Goal: Find specific page/section: Find specific page/section

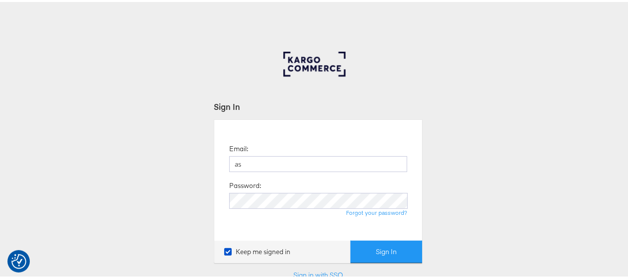
type input "ashleigh.jones@ao.com"
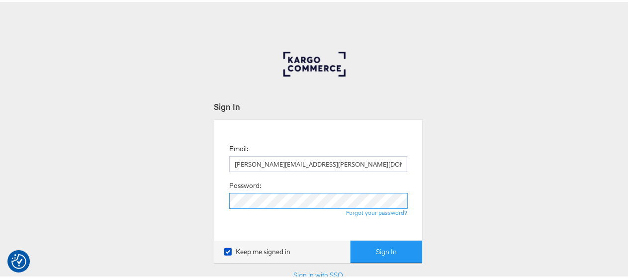
click at [351, 239] on button "Sign In" at bounding box center [387, 250] width 72 height 22
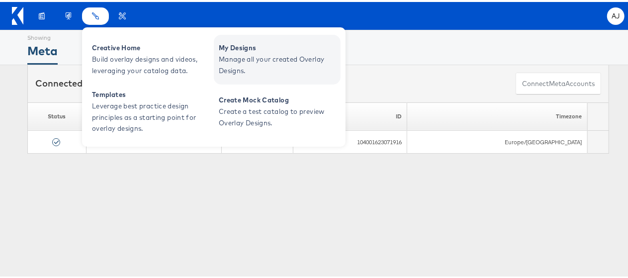
click at [254, 53] on span "Manage all your created Overlay Designs." at bounding box center [278, 63] width 119 height 23
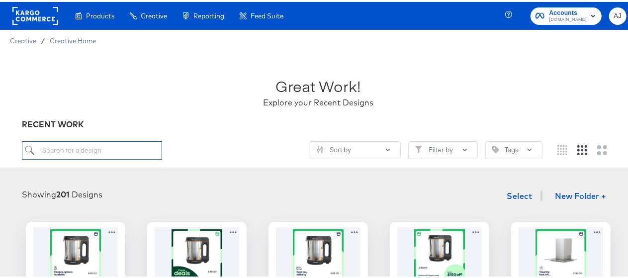
click at [68, 148] on input "search" at bounding box center [92, 148] width 140 height 18
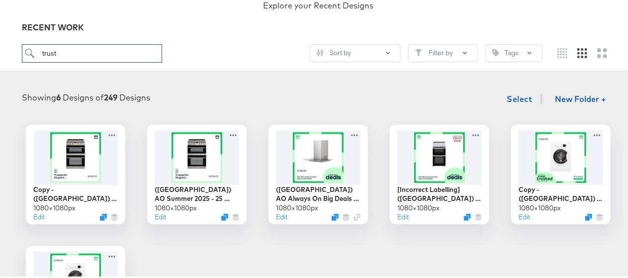
scroll to position [95, 0]
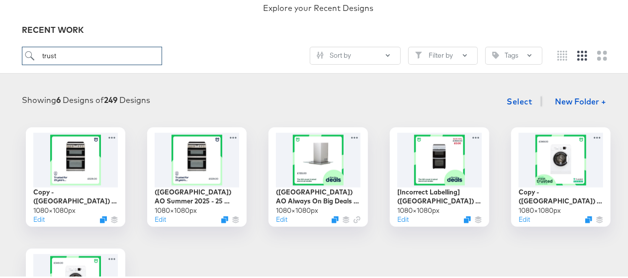
type input "trust"
